Goal: Task Accomplishment & Management: Use online tool/utility

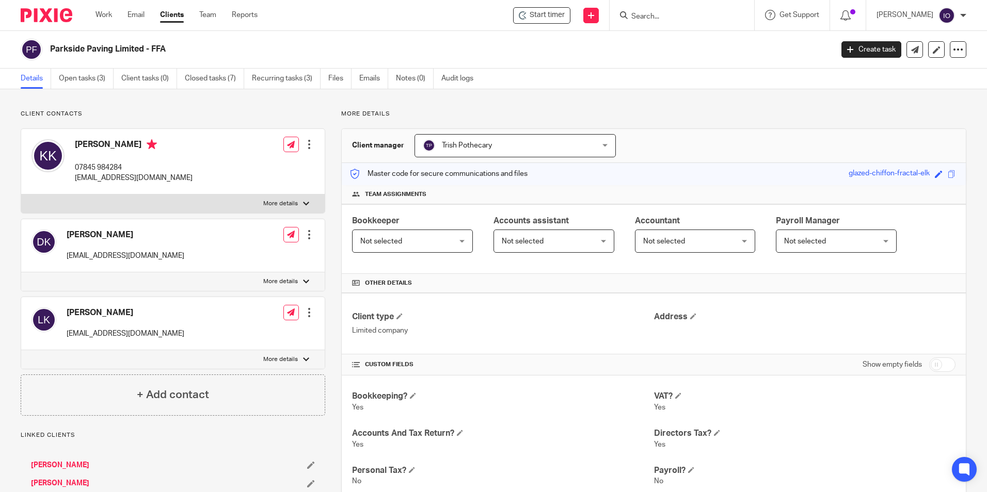
click at [632, 15] on input "Search" at bounding box center [676, 16] width 93 height 9
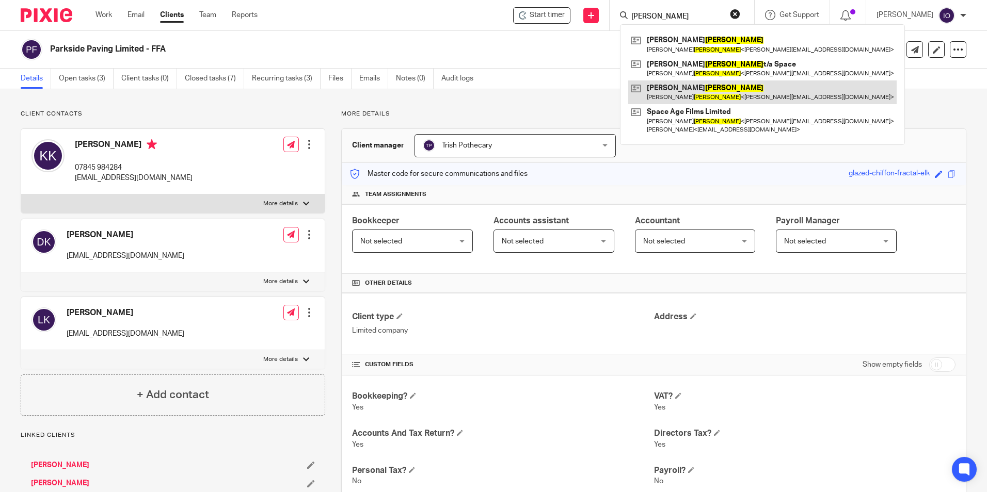
type input "[PERSON_NAME]"
click at [688, 85] on link at bounding box center [762, 93] width 268 height 24
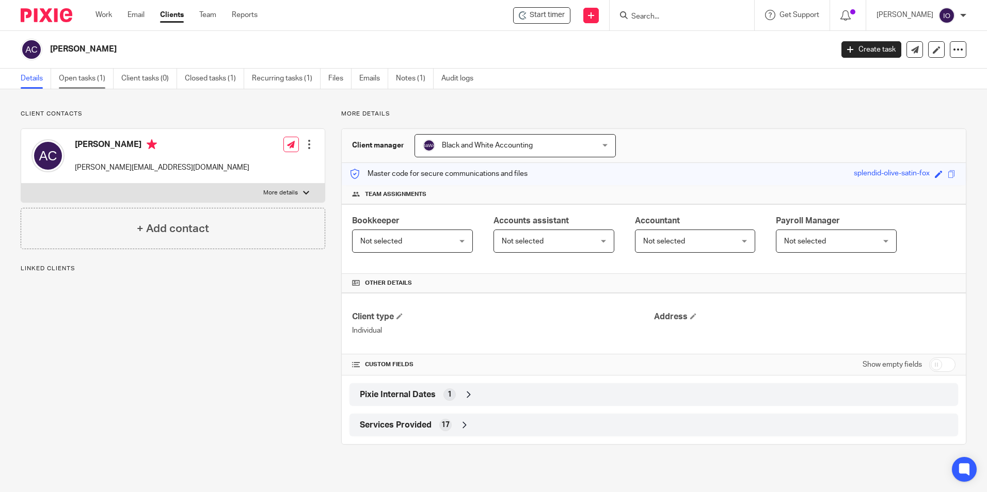
click at [76, 78] on link "Open tasks (1)" at bounding box center [86, 79] width 55 height 20
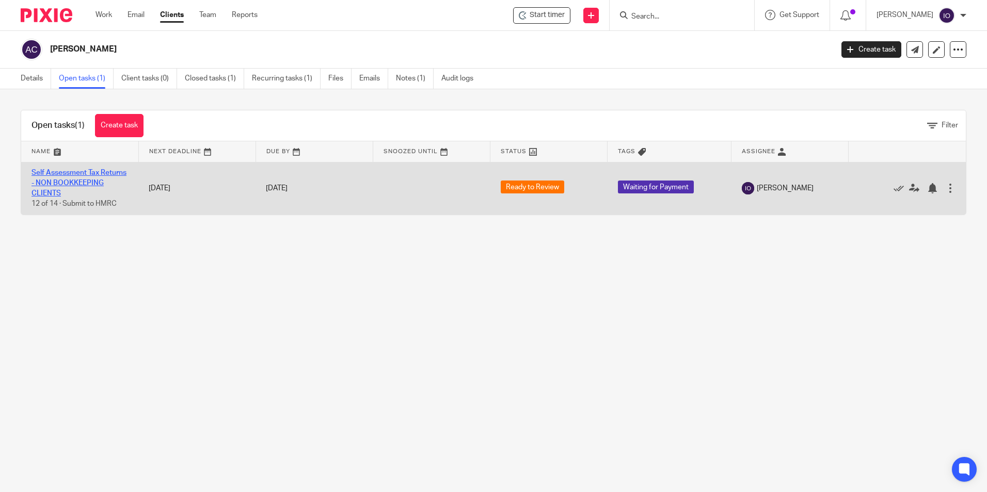
click at [67, 170] on link "Self Assessment Tax Returns - NON BOOKKEEPING CLIENTS" at bounding box center [78, 183] width 95 height 28
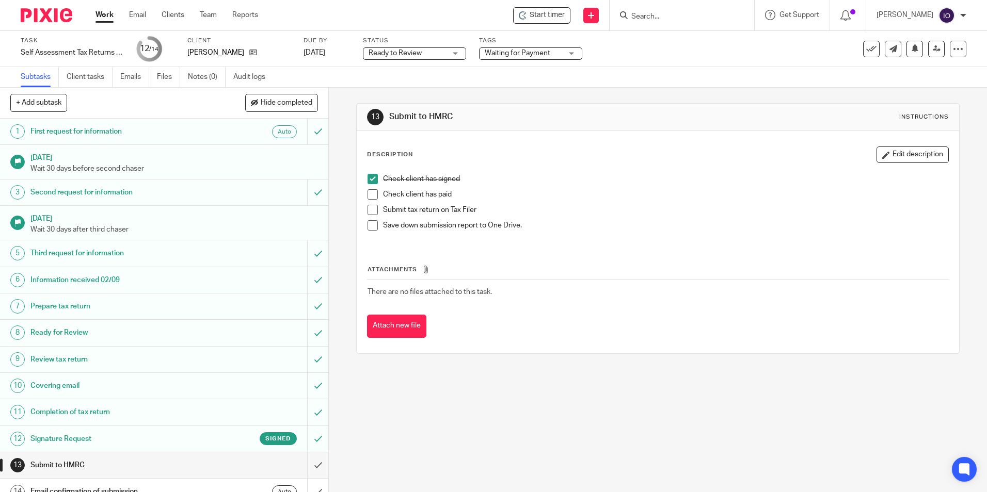
click at [373, 193] on span at bounding box center [373, 194] width 10 height 10
click at [370, 209] on span at bounding box center [373, 210] width 10 height 10
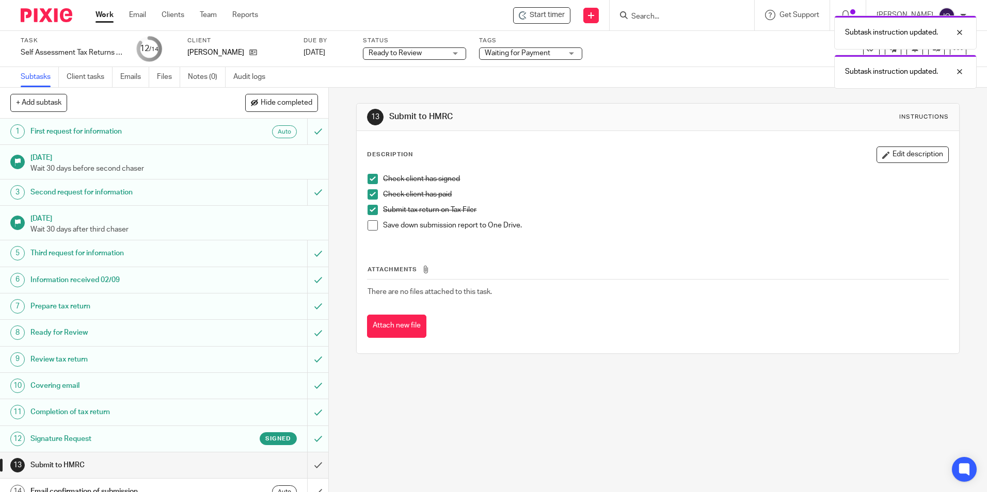
click at [368, 223] on span at bounding box center [373, 225] width 10 height 10
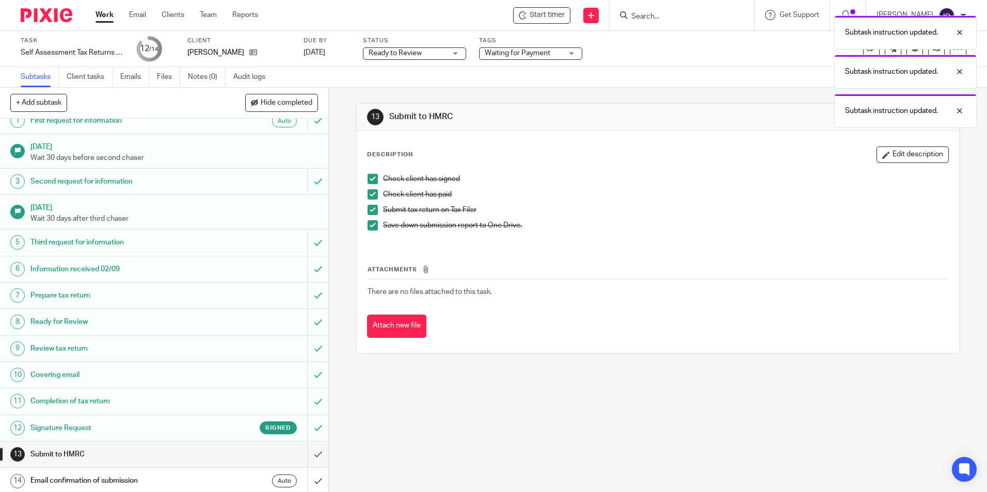
scroll to position [13, 0]
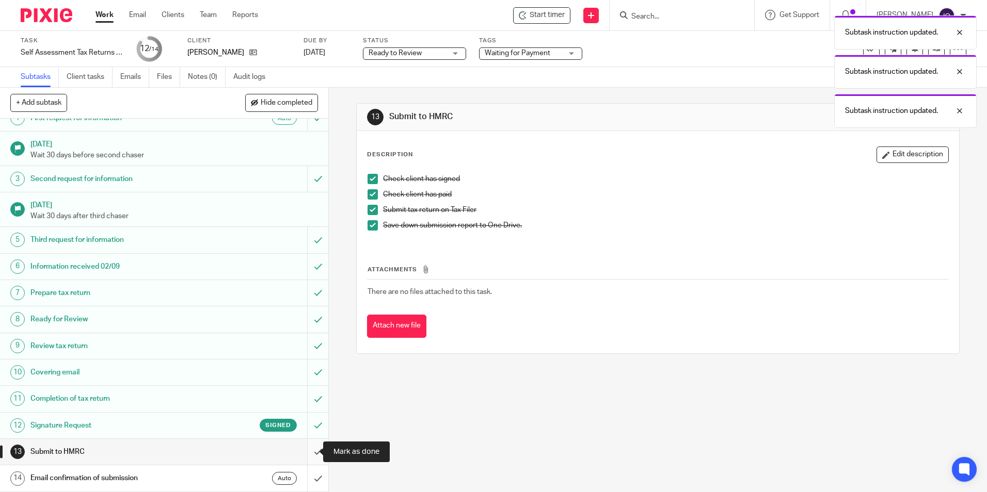
click at [310, 451] on input "submit" at bounding box center [164, 452] width 328 height 26
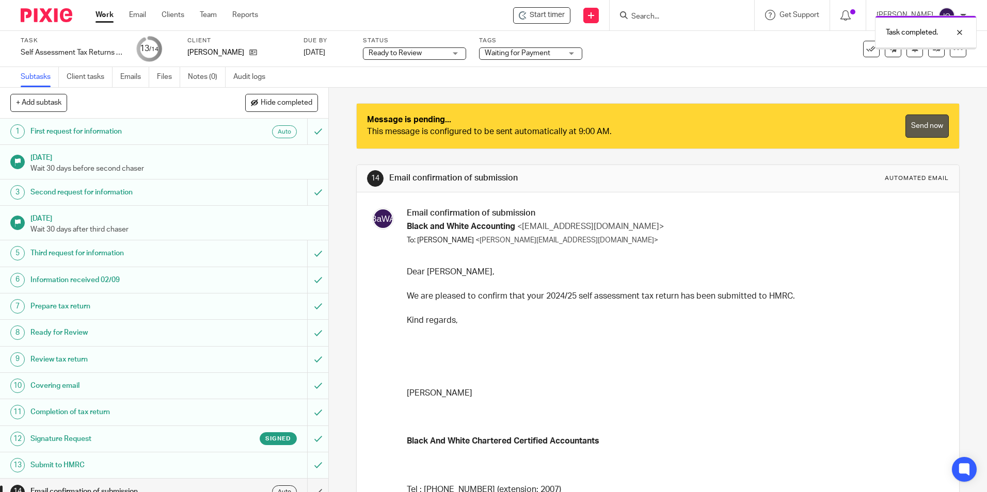
click at [910, 124] on link "Send now" at bounding box center [926, 126] width 43 height 23
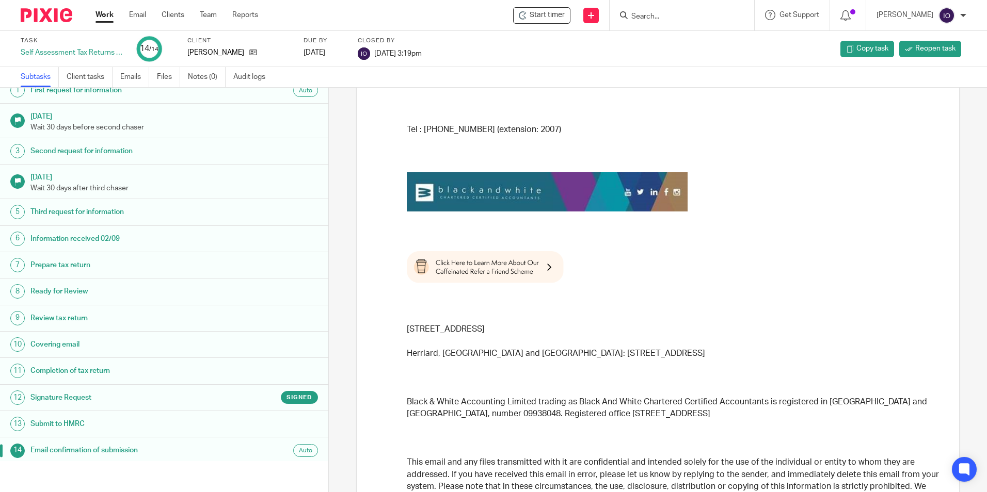
scroll to position [13, 0]
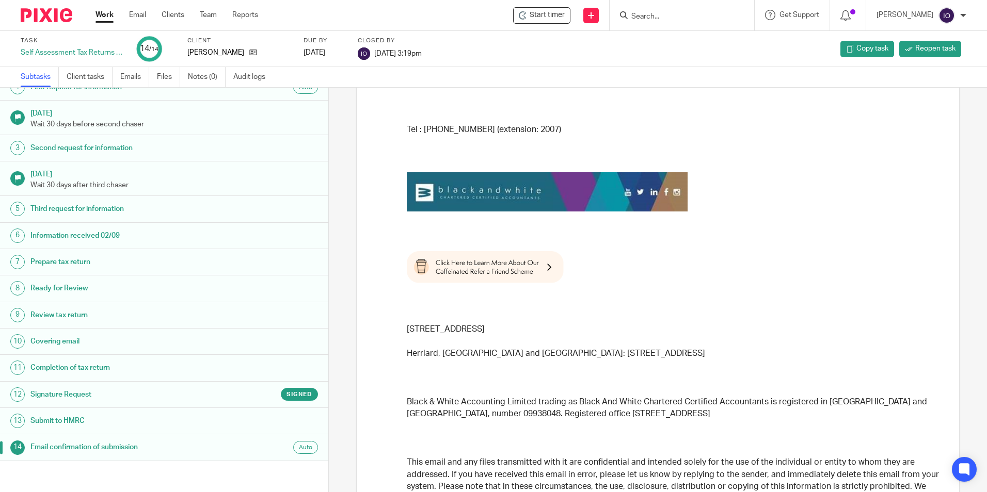
click at [554, 44] on div "Task Self Assessment Tax Returns - NON BOOKKEEPING CLIENTS 14 /14 Client Adrian…" at bounding box center [415, 49] width 788 height 25
click at [540, 20] on span "Start timer" at bounding box center [547, 15] width 35 height 11
click at [528, 19] on icon at bounding box center [524, 15] width 8 height 8
click at [530, 17] on div "Stop timer" at bounding box center [542, 15] width 44 height 11
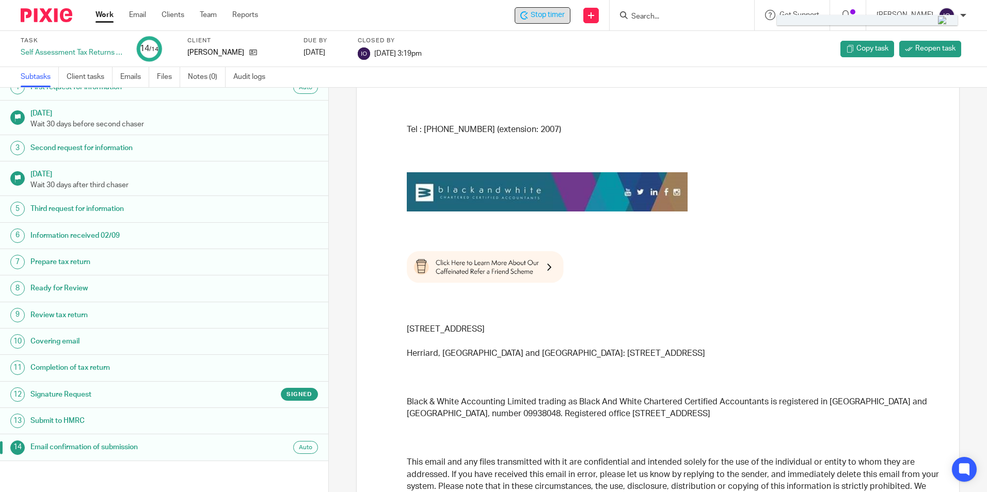
click at [535, 15] on span "Stop timer" at bounding box center [548, 15] width 34 height 11
click at [537, 13] on span "Stop timer" at bounding box center [548, 15] width 34 height 11
click at [938, 17] on img at bounding box center [942, 20] width 9 height 9
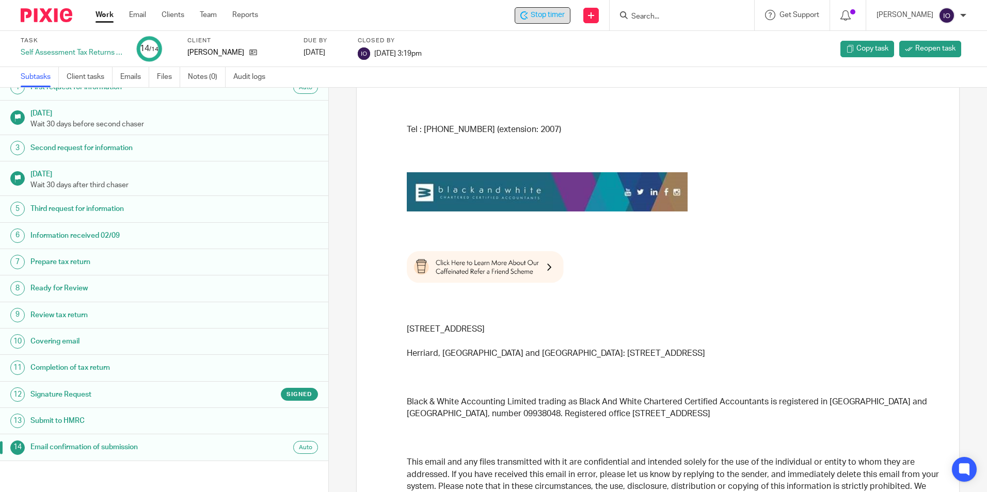
click at [540, 11] on span "Stop timer" at bounding box center [548, 15] width 34 height 11
click at [835, 20] on div at bounding box center [867, 20] width 181 height 10
drag, startPoint x: 835, startPoint y: 20, endPoint x: 813, endPoint y: 49, distance: 36.9
click at [813, 49] on body "Work Email Clients Team Reports Work Email Clients Team Reports Settings Stop t…" at bounding box center [493, 246] width 987 height 492
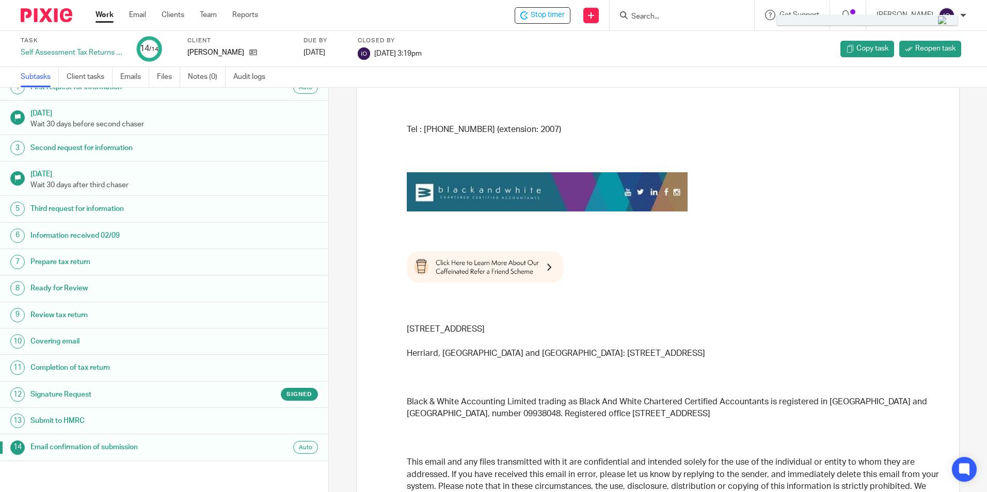
drag, startPoint x: 813, startPoint y: 49, endPoint x: 811, endPoint y: 22, distance: 26.9
click at [811, 22] on div at bounding box center [867, 20] width 181 height 10
click at [815, 16] on div at bounding box center [867, 20] width 181 height 10
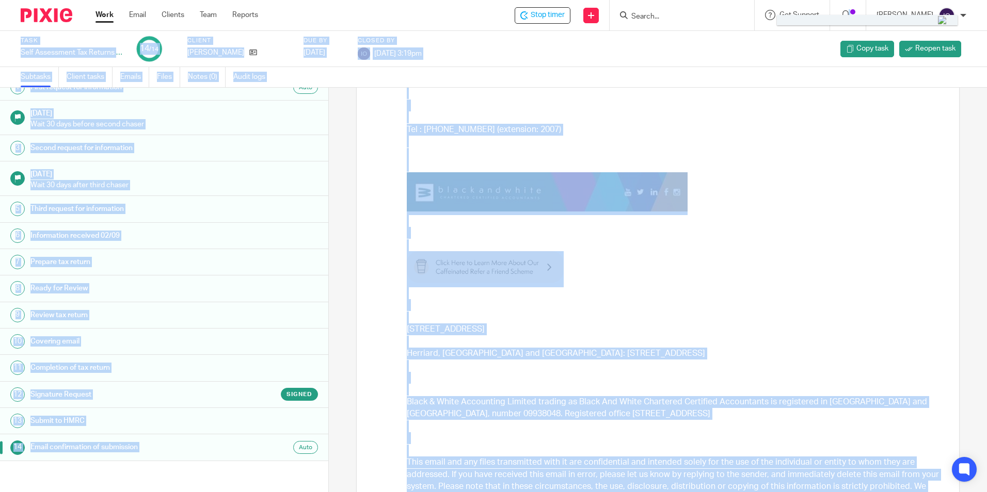
drag, startPoint x: 808, startPoint y: 15, endPoint x: 625, endPoint y: 58, distance: 187.7
click at [625, 58] on body "Work Email Clients Team Reports Work Email Clients Team Reports Settings Stop t…" at bounding box center [493, 246] width 987 height 492
click at [597, 88] on div "Isaiah Oluwasore Black And White Chartered Certified Accountants Tel : 0800 140…" at bounding box center [674, 326] width 534 height 721
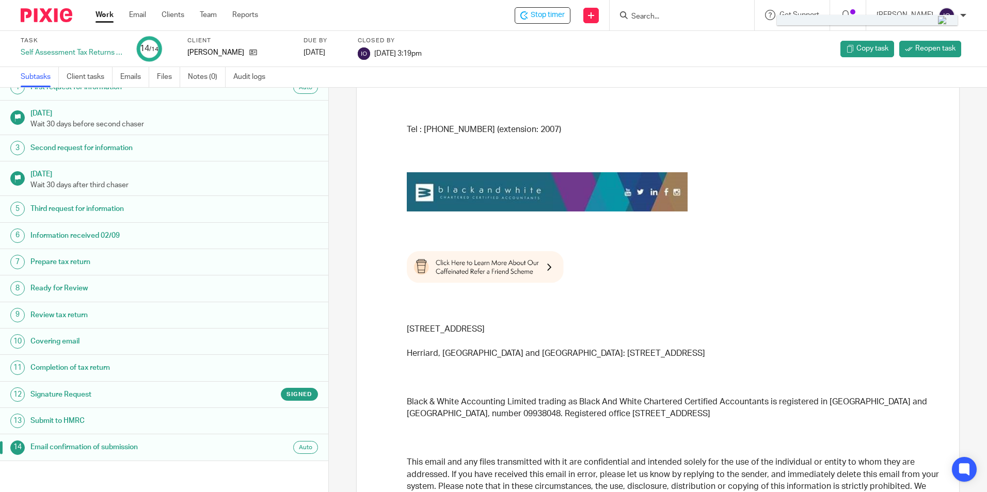
click at [601, 68] on div "Subtasks Client tasks Emails Files Notes (0) Audit logs" at bounding box center [493, 77] width 987 height 21
click at [591, 18] on icon at bounding box center [591, 15] width 6 height 6
click at [565, 18] on span "Stop timer" at bounding box center [548, 15] width 34 height 11
click at [526, 12] on icon at bounding box center [524, 15] width 8 height 8
drag, startPoint x: 526, startPoint y: 12, endPoint x: 769, endPoint y: 106, distance: 260.7
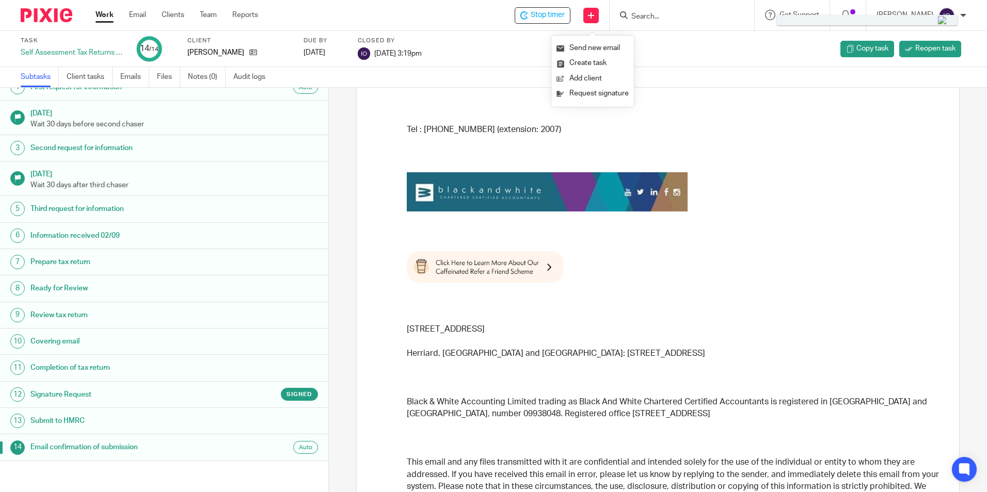
click at [769, 106] on p at bounding box center [674, 106] width 534 height 12
drag, startPoint x: 549, startPoint y: 18, endPoint x: 536, endPoint y: 13, distance: 14.2
click at [536, 13] on span "Stop timer" at bounding box center [548, 15] width 34 height 11
click at [938, 20] on img at bounding box center [942, 20] width 9 height 9
